Goal: Download file/media

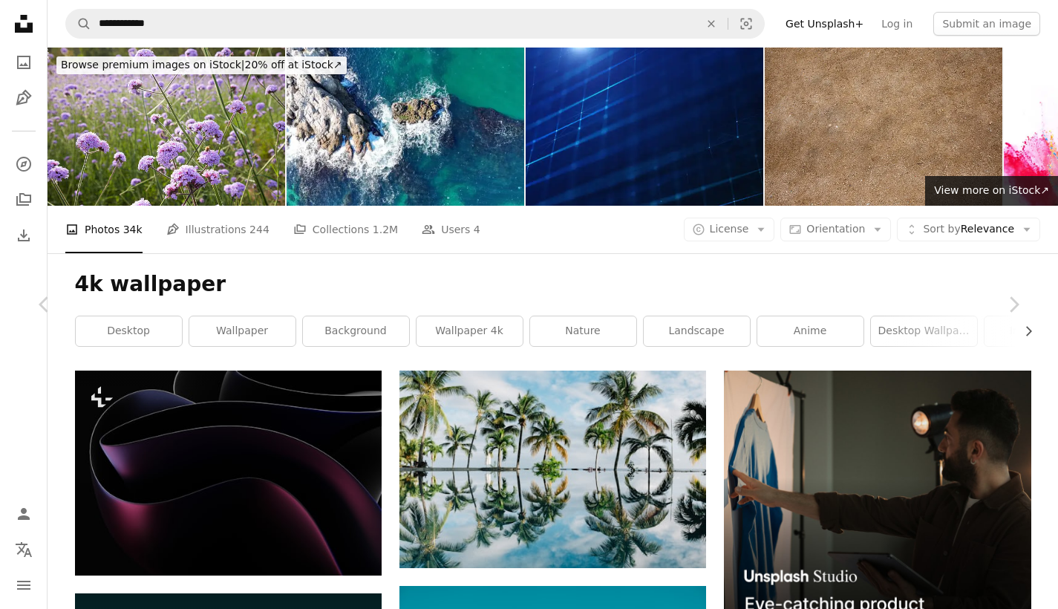
scroll to position [33505, 0]
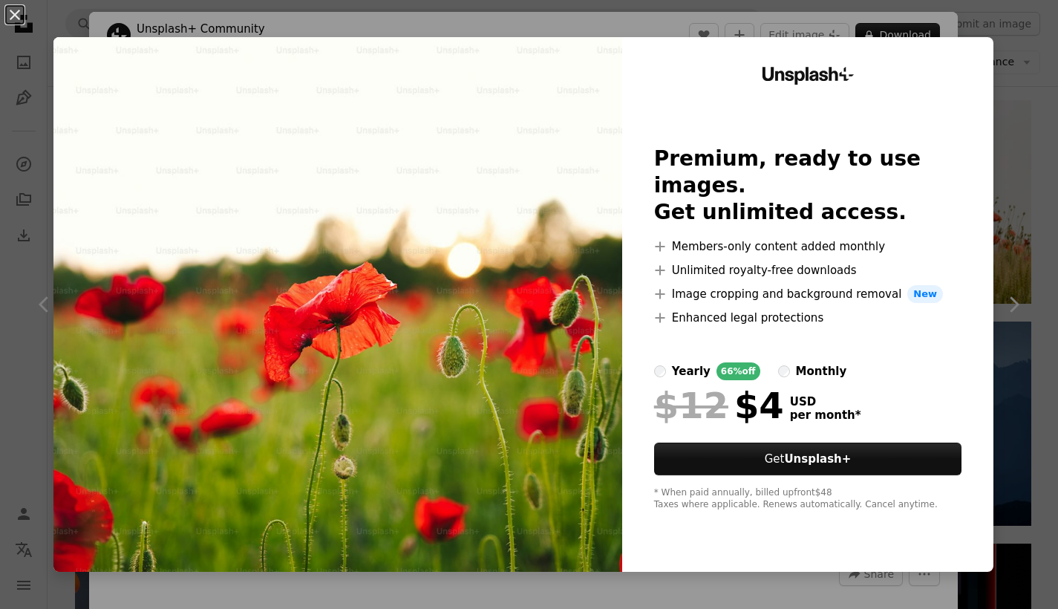
click at [23, 16] on button "An X shape" at bounding box center [15, 15] width 18 height 18
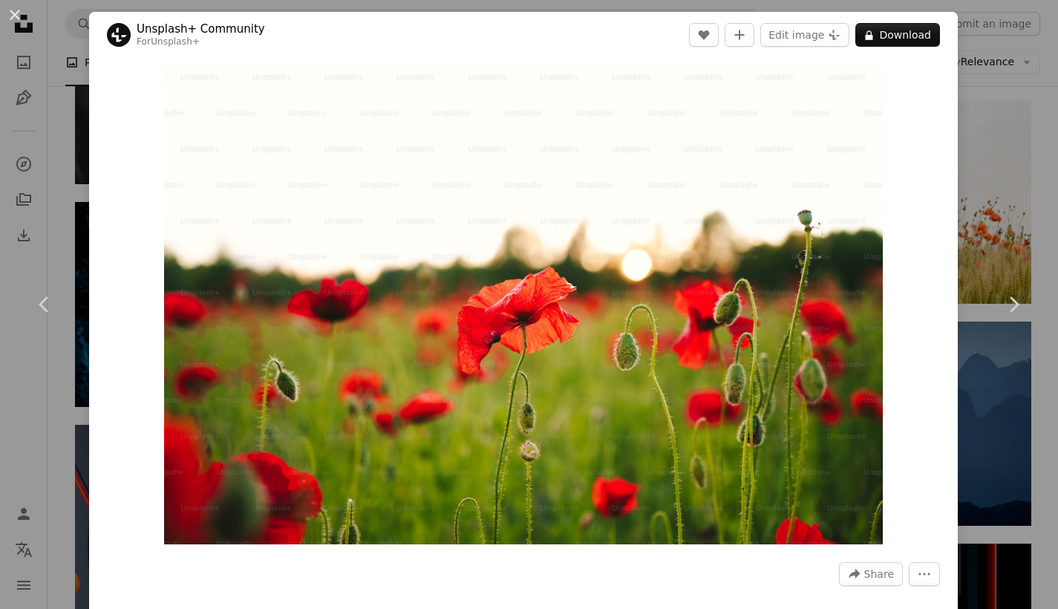
click at [6, 16] on button "An X shape" at bounding box center [15, 15] width 18 height 18
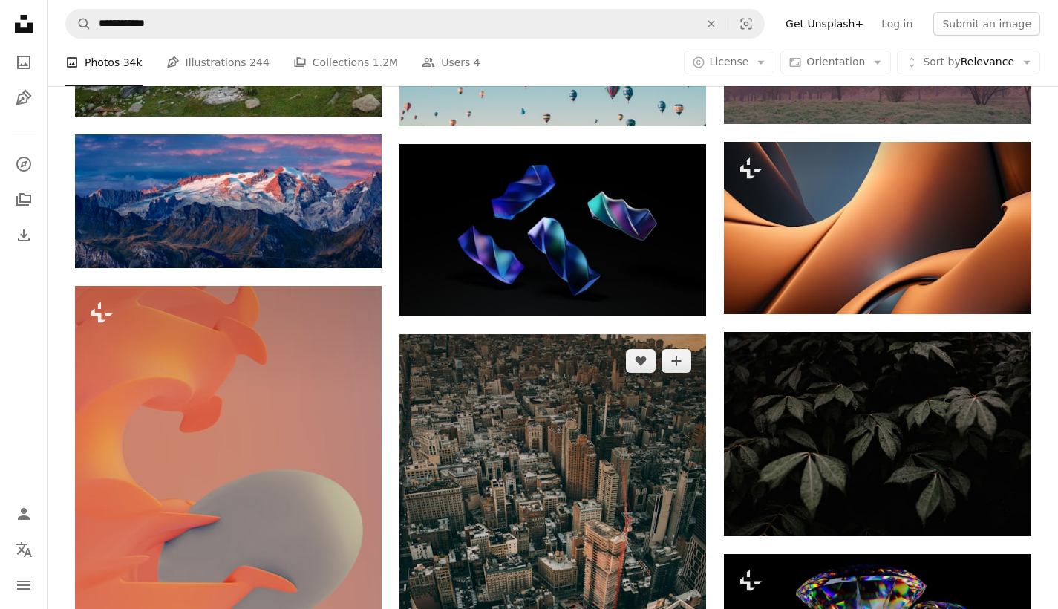
scroll to position [35091, 0]
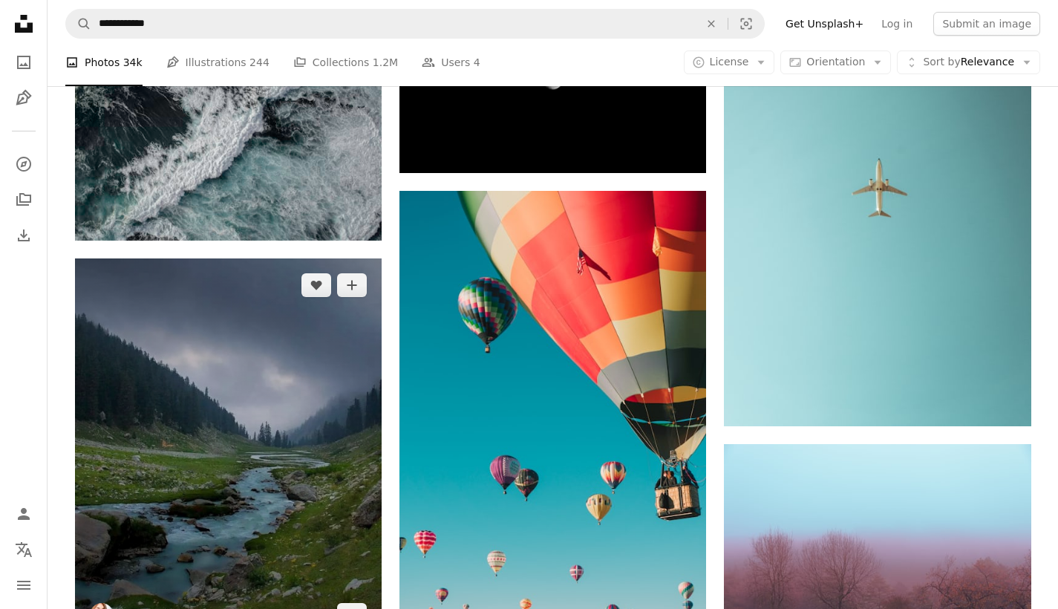
click at [285, 373] on img at bounding box center [228, 450] width 307 height 384
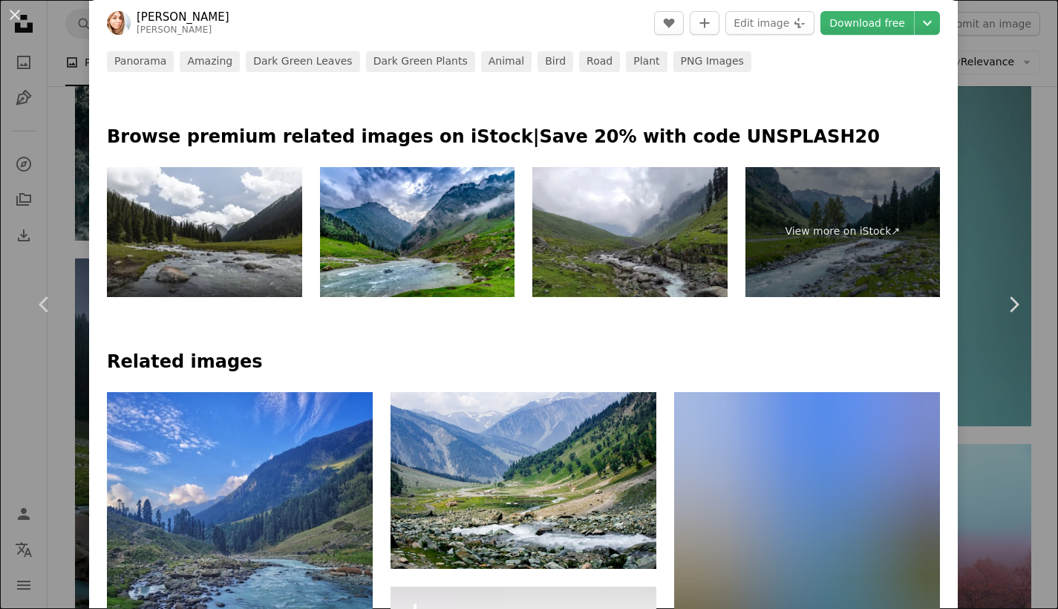
scroll to position [848, 0]
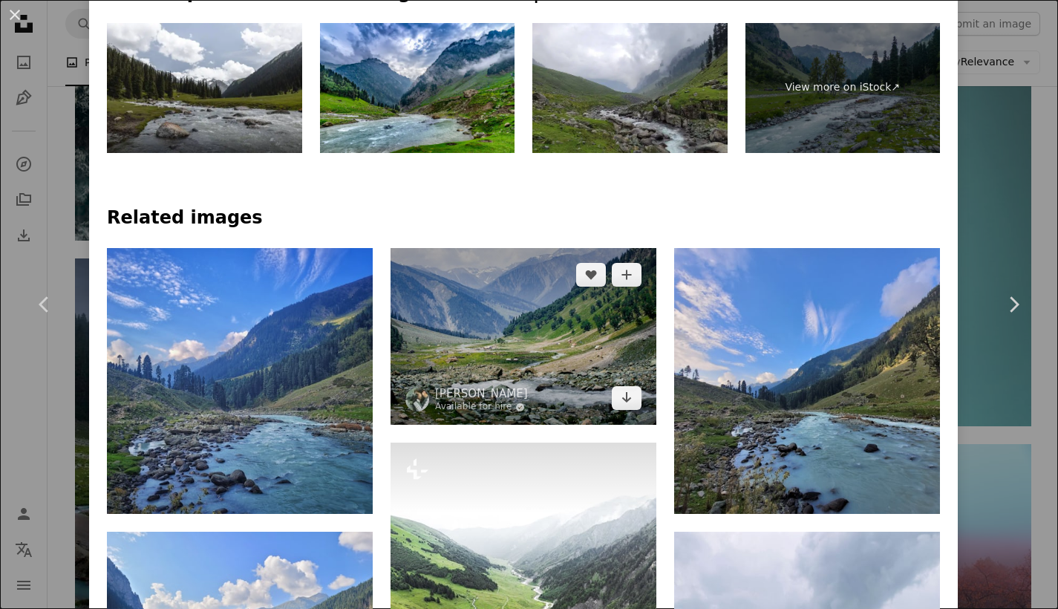
click at [478, 358] on img at bounding box center [523, 336] width 266 height 177
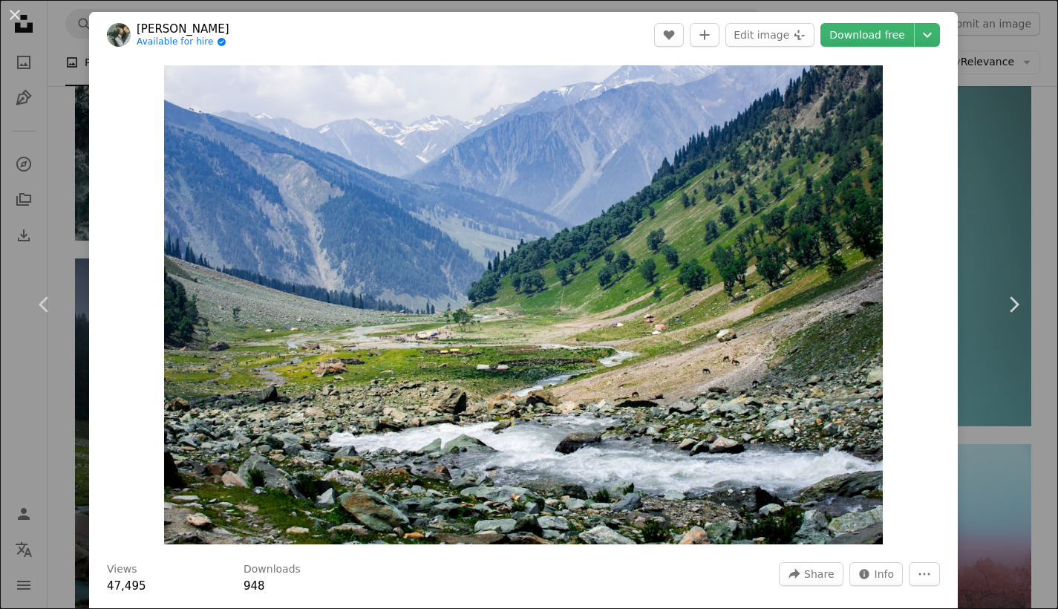
click at [23, 14] on button "An X shape" at bounding box center [15, 15] width 18 height 18
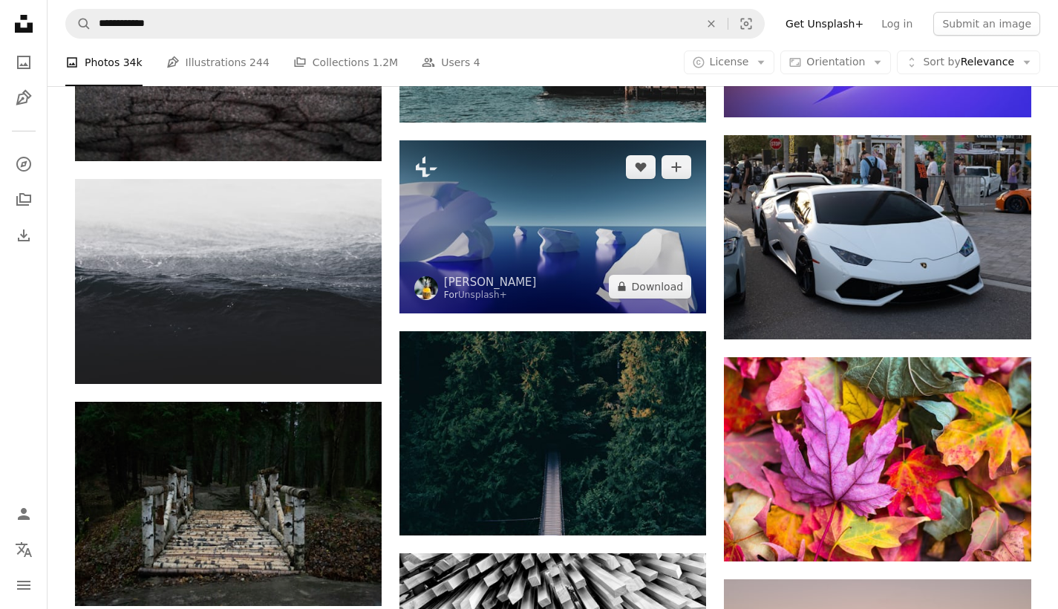
scroll to position [36987, 0]
